Goal: Task Accomplishment & Management: Manage account settings

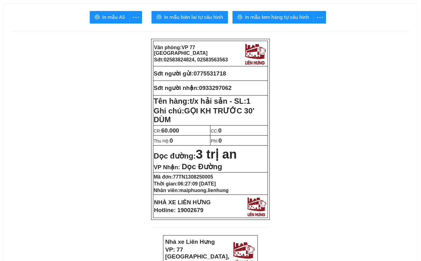
click at [195, 22] on button "In mẫu biên lai tự cấu hình" at bounding box center [190, 17] width 77 height 13
click at [289, 16] on span "In mẫu tem hàng tự cấu hình" at bounding box center [277, 17] width 64 height 8
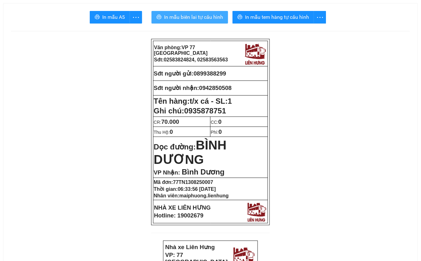
click at [194, 13] on button "In mẫu biên lai tự cấu hình" at bounding box center [190, 17] width 77 height 13
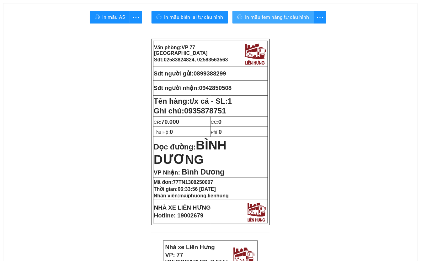
click at [264, 16] on span "In mẫu tem hàng tự cấu hình" at bounding box center [277, 17] width 64 height 8
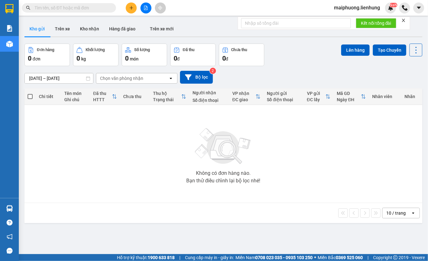
click at [68, 9] on input "text" at bounding box center [72, 7] width 74 height 7
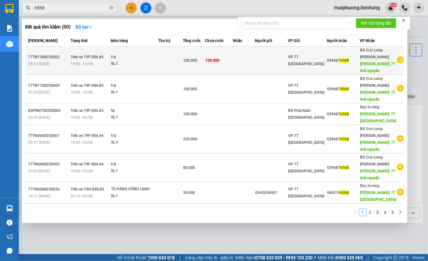
type input "6568"
click at [169, 63] on td at bounding box center [171, 60] width 24 height 29
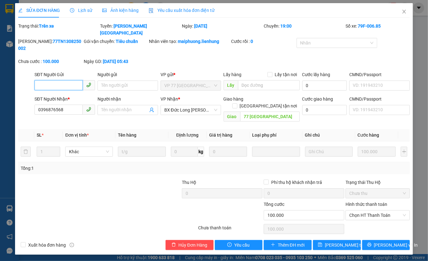
type input "0396876568"
type input "77 [GEOGRAPHIC_DATA]"
type input "100.000"
click at [377, 202] on label "Hình thức thanh toán" at bounding box center [367, 204] width 42 height 5
click at [377, 211] on input "Hình thức thanh toán" at bounding box center [376, 215] width 52 height 9
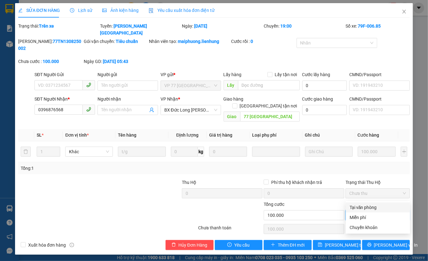
click at [373, 211] on span "Chọn HT Thanh Toán" at bounding box center [378, 215] width 57 height 9
click at [371, 205] on div "Tại văn phòng" at bounding box center [378, 207] width 57 height 7
type input "0"
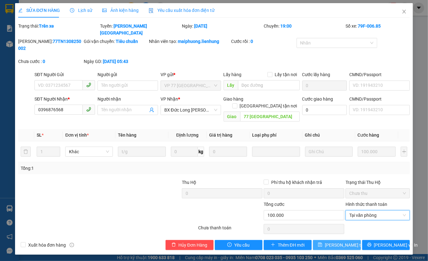
click at [344, 242] on span "[PERSON_NAME] thay đổi" at bounding box center [350, 245] width 50 height 7
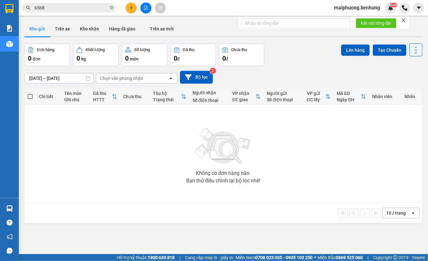
click at [67, 8] on input "6568" at bounding box center [72, 7] width 74 height 7
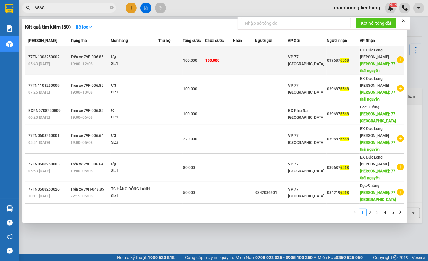
click at [243, 64] on td at bounding box center [244, 60] width 22 height 29
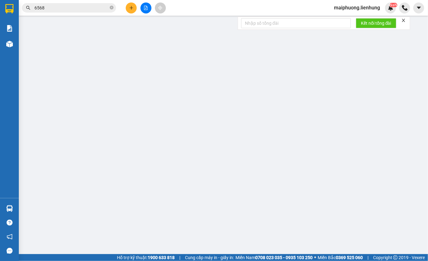
type input "0396876568"
type input "77 [GEOGRAPHIC_DATA]"
type input "100.000"
